Goal: Transaction & Acquisition: Purchase product/service

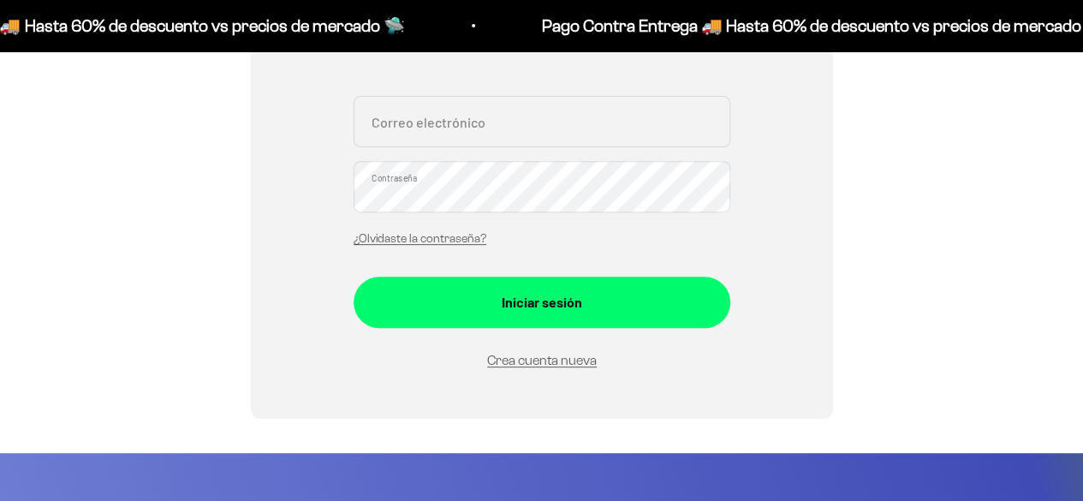
scroll to position [257, 0]
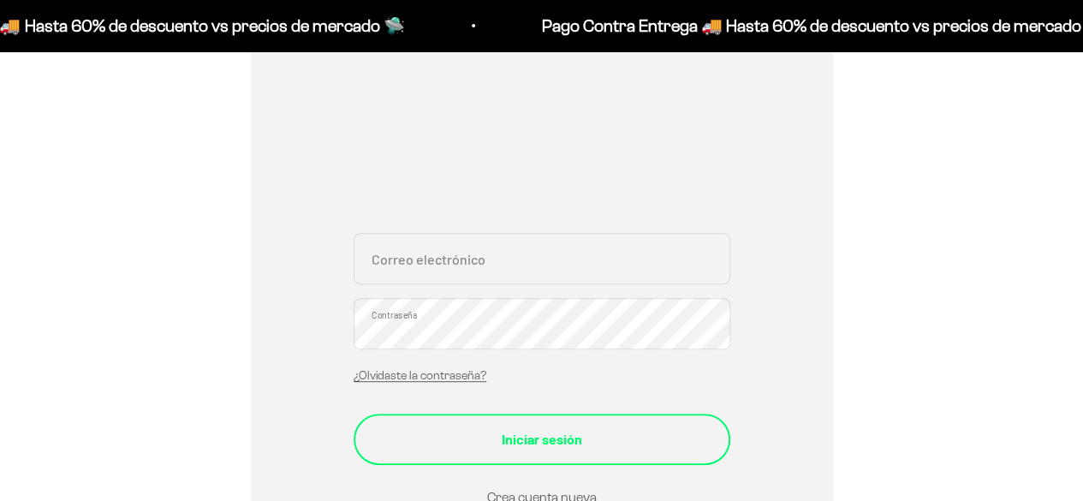
type input "[EMAIL_ADDRESS][DOMAIN_NAME]"
click at [525, 442] on form "jdjuanda19@gmail.com Correo electrónico Contraseña ¿Olvidaste la contraseña? In…" at bounding box center [542, 370] width 377 height 275
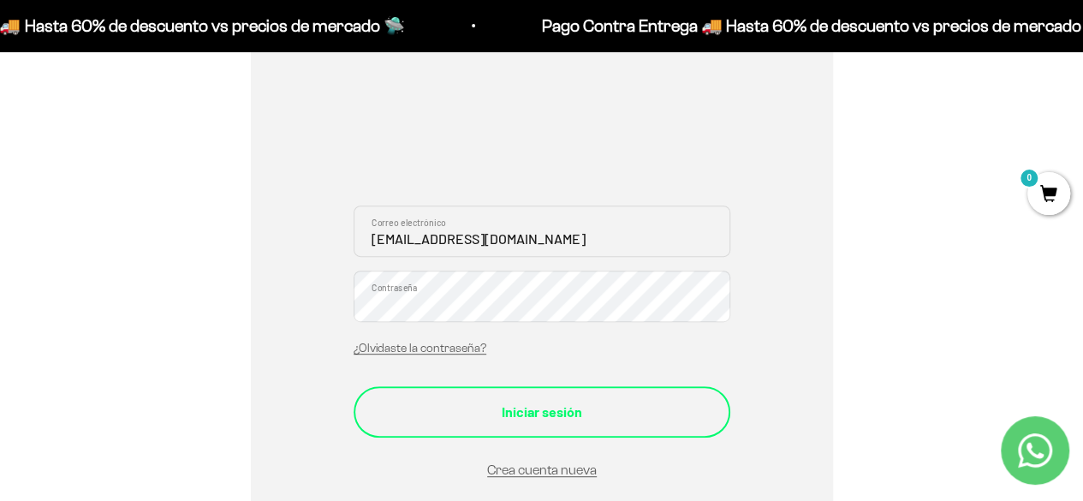
click at [527, 408] on div "Iniciar sesión" at bounding box center [542, 412] width 308 height 22
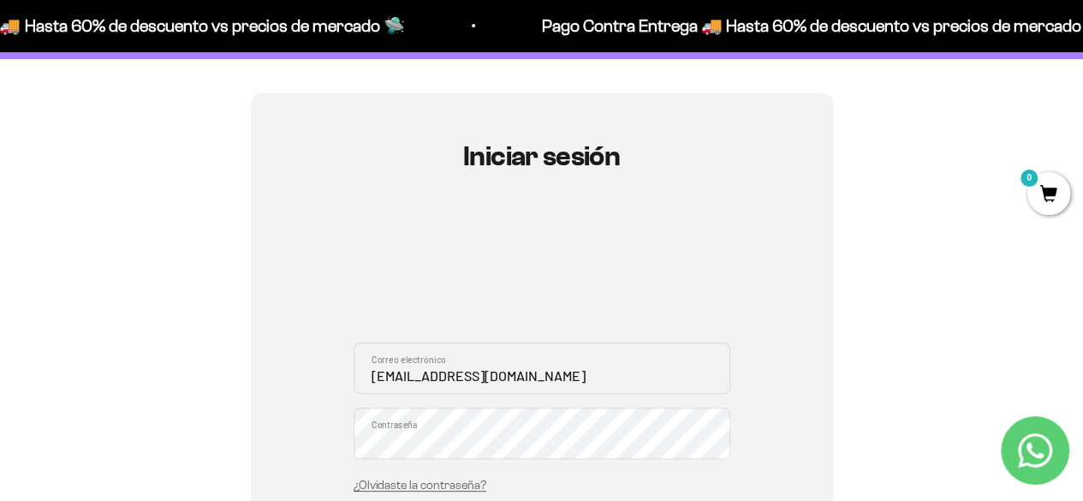
scroll to position [0, 0]
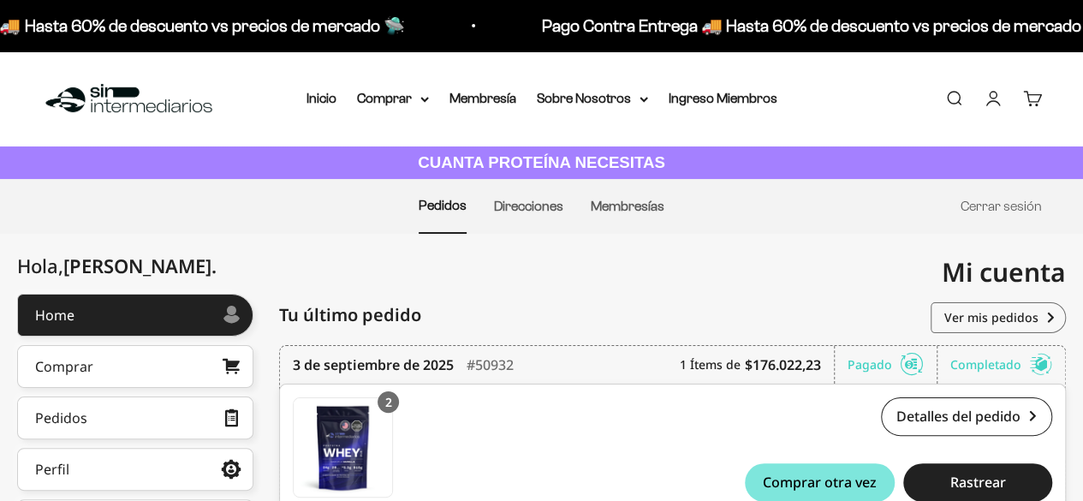
click at [736, 287] on div "Mi cuenta [EMAIL_ADDRESS][DOMAIN_NAME]" at bounding box center [804, 272] width 525 height 77
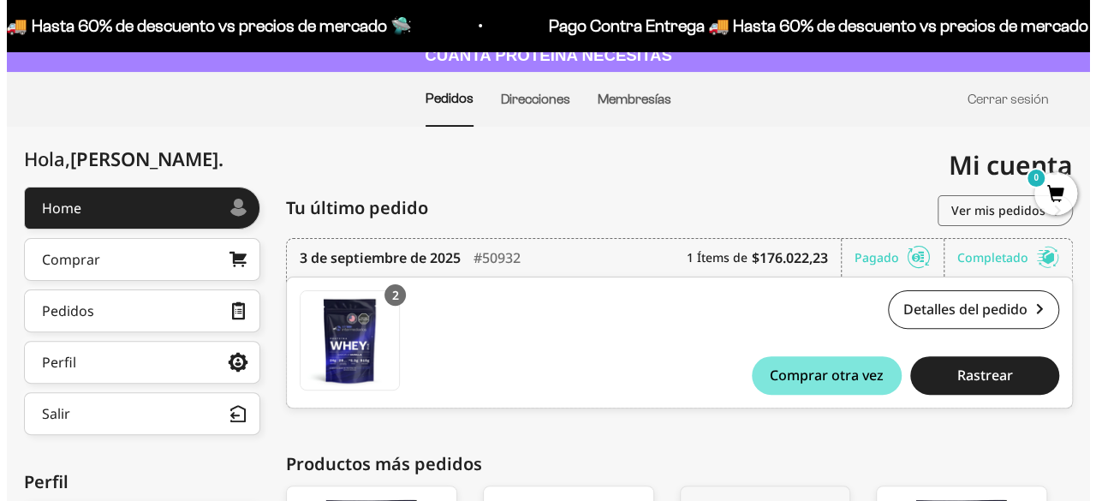
scroll to position [171, 0]
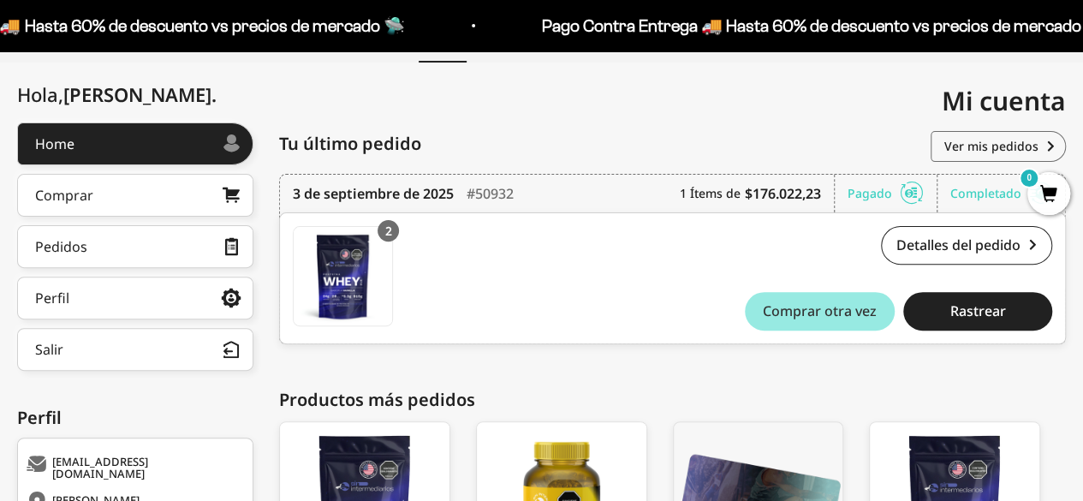
click at [805, 313] on span "Comprar otra vez" at bounding box center [820, 311] width 114 height 14
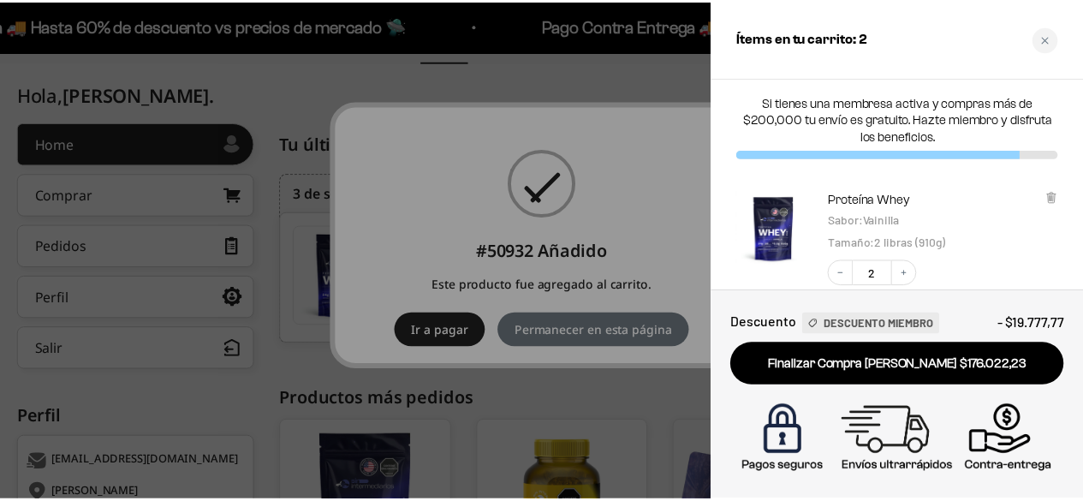
scroll to position [0, 0]
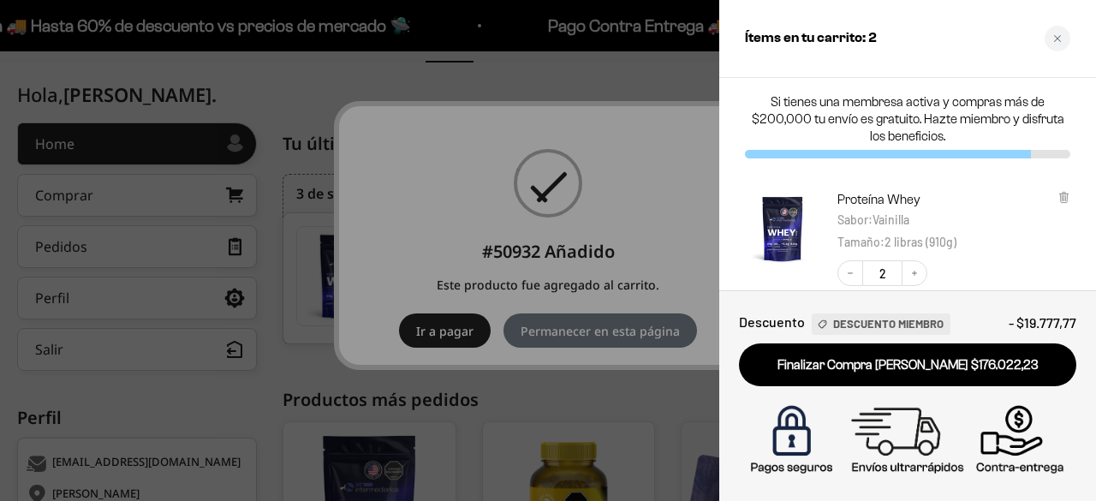
click at [488, 280] on div at bounding box center [548, 250] width 1096 height 501
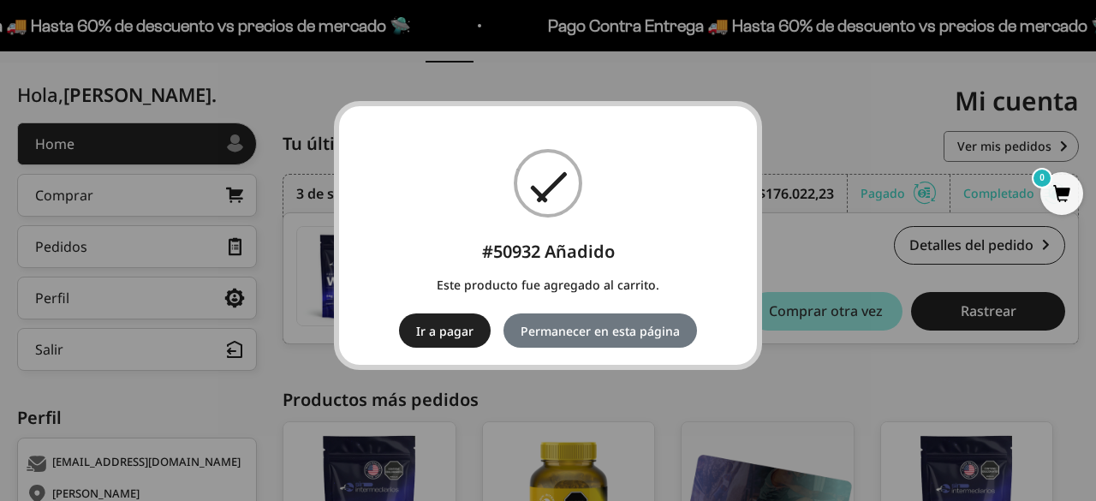
click at [462, 333] on button "Ir a pagar" at bounding box center [445, 330] width 92 height 34
